Goal: Task Accomplishment & Management: Manage account settings

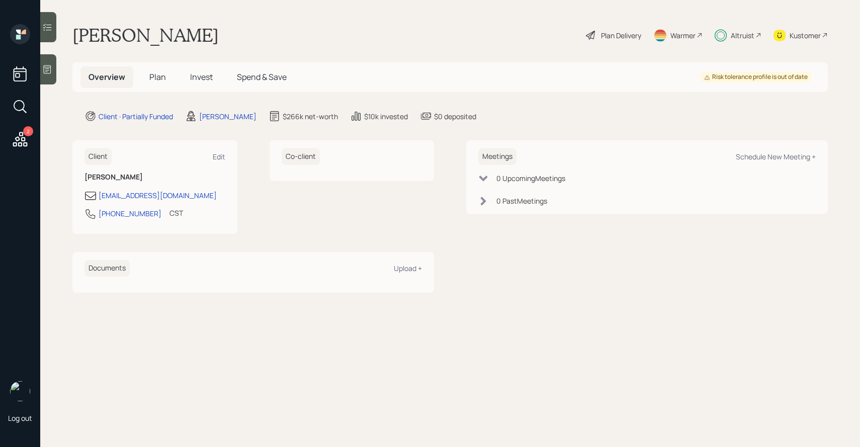
click at [50, 27] on icon at bounding box center [47, 27] width 10 height 10
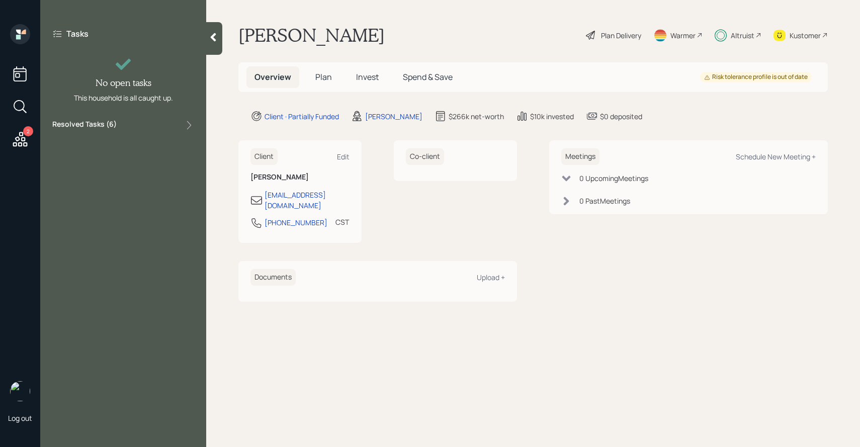
click at [100, 119] on label "Resolved Tasks ( 6 )" at bounding box center [84, 125] width 64 height 12
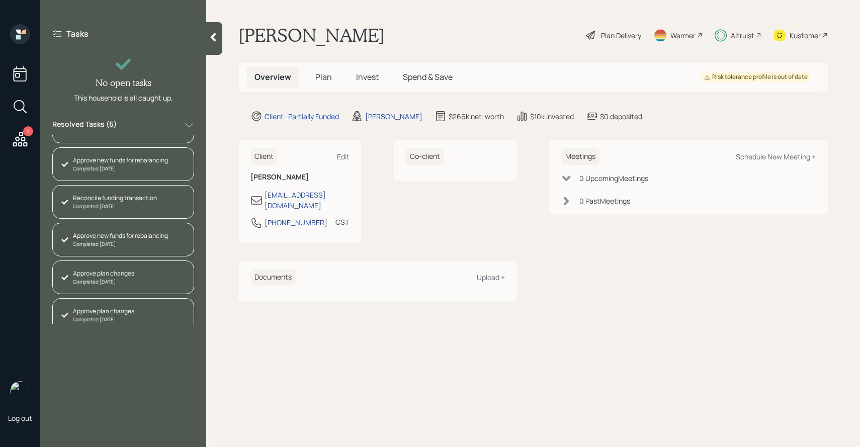
scroll to position [34, 0]
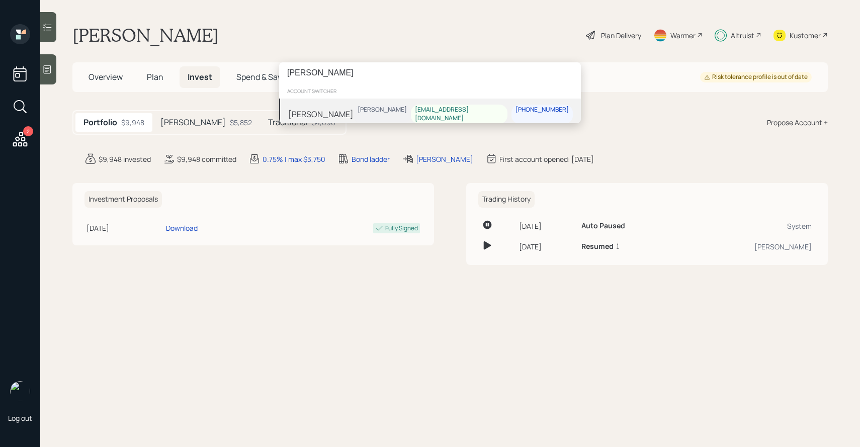
type input "kim rose"
